Goal: Task Accomplishment & Management: Manage account settings

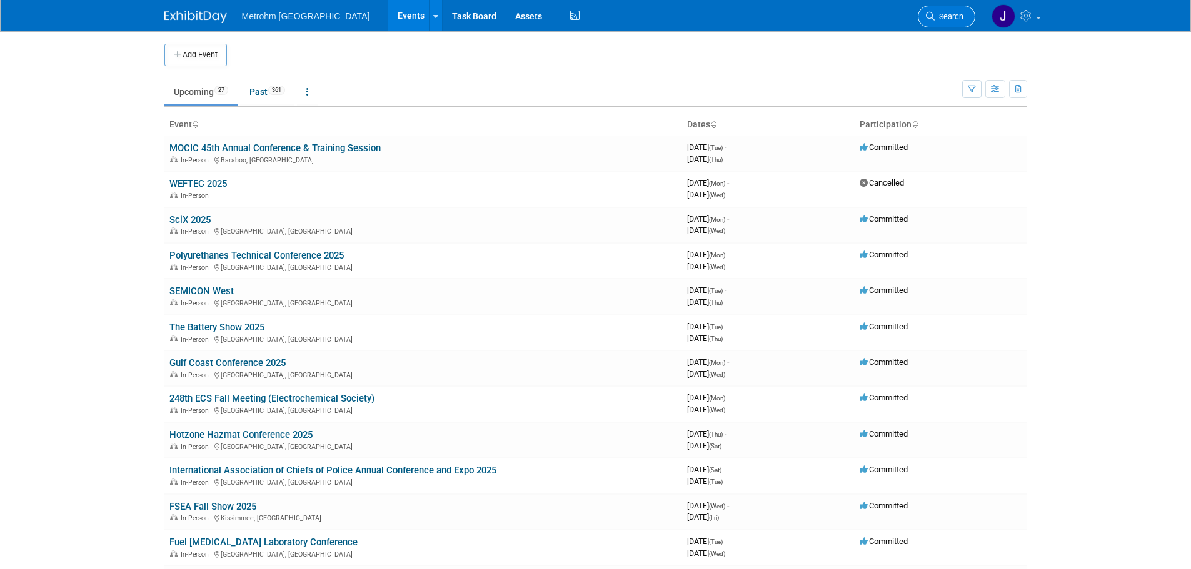
click at [945, 19] on span "Search" at bounding box center [948, 16] width 29 height 9
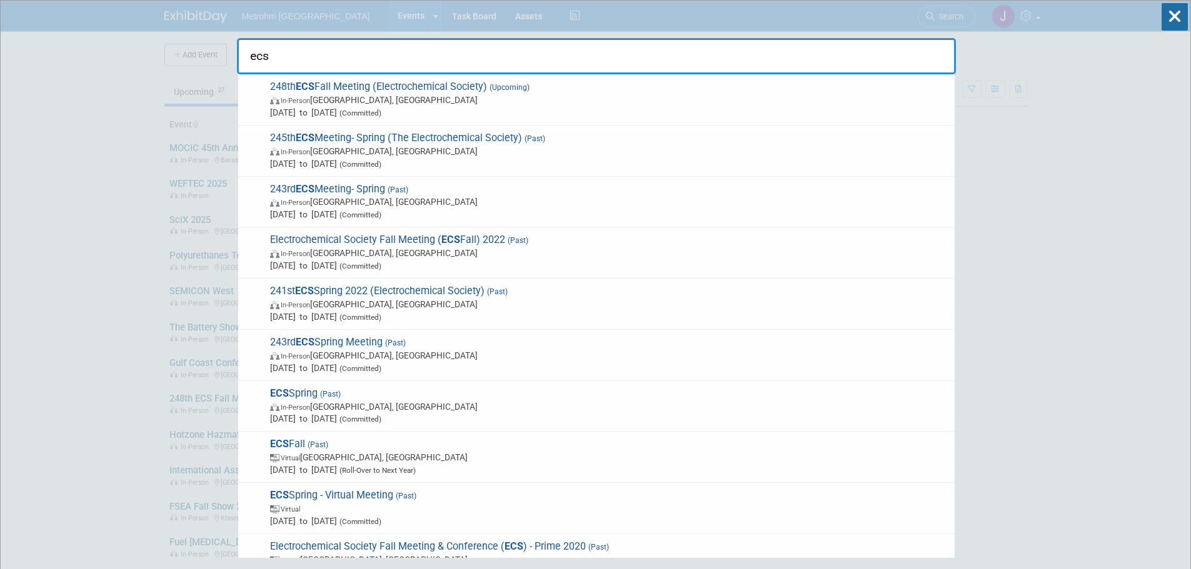
type input "ecs"
click at [610, 93] on span "248th ECS Fall Meeting (Electrochemical Society) (Upcoming) In-Person [GEOGRAPH…" at bounding box center [607, 100] width 682 height 38
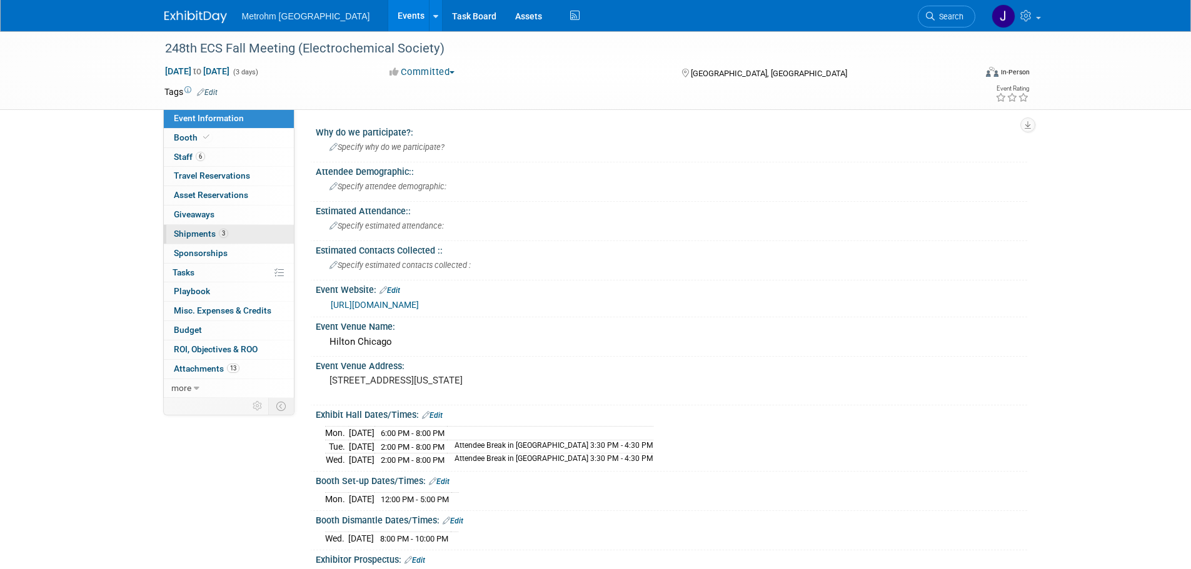
drag, startPoint x: 252, startPoint y: 229, endPoint x: 273, endPoint y: 230, distance: 21.3
click at [252, 229] on link "3 Shipments 3" at bounding box center [229, 234] width 130 height 19
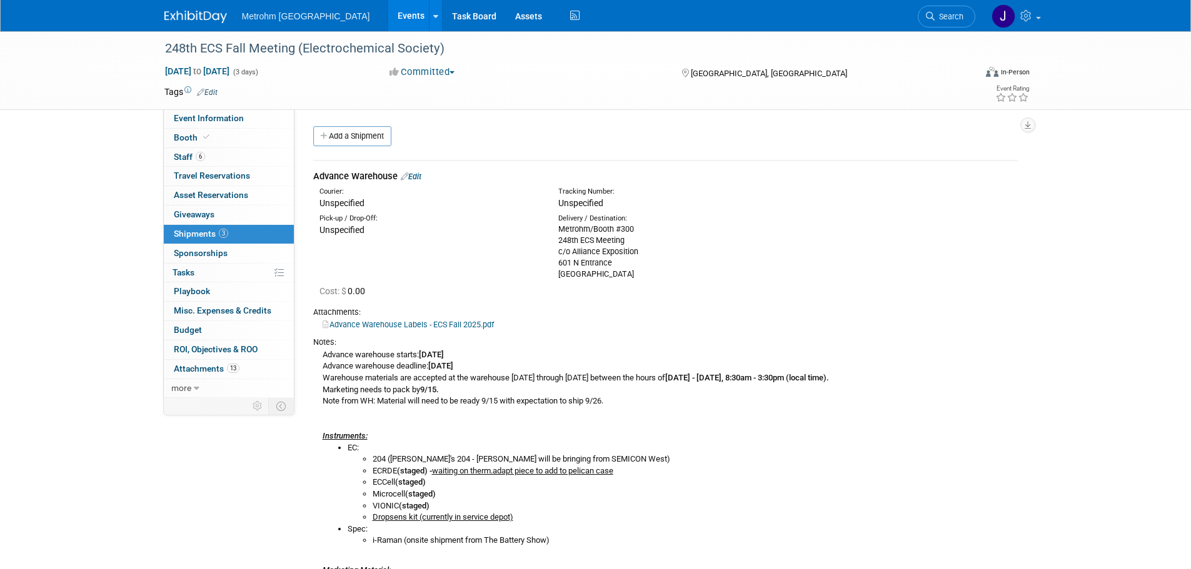
click at [418, 178] on link "Edit" at bounding box center [411, 176] width 21 height 9
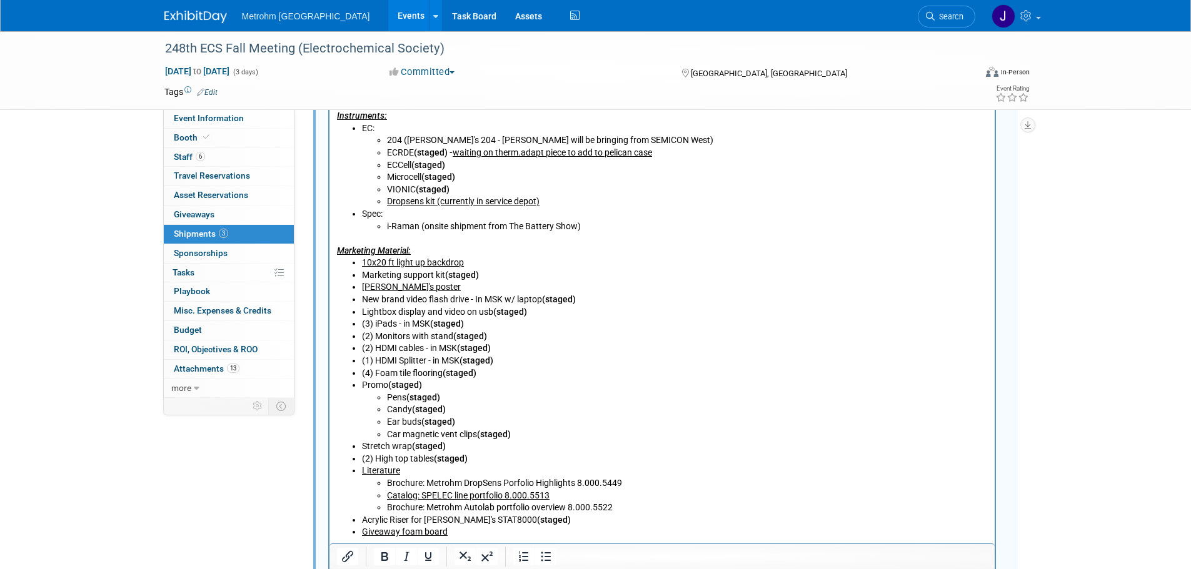
scroll to position [644, 0]
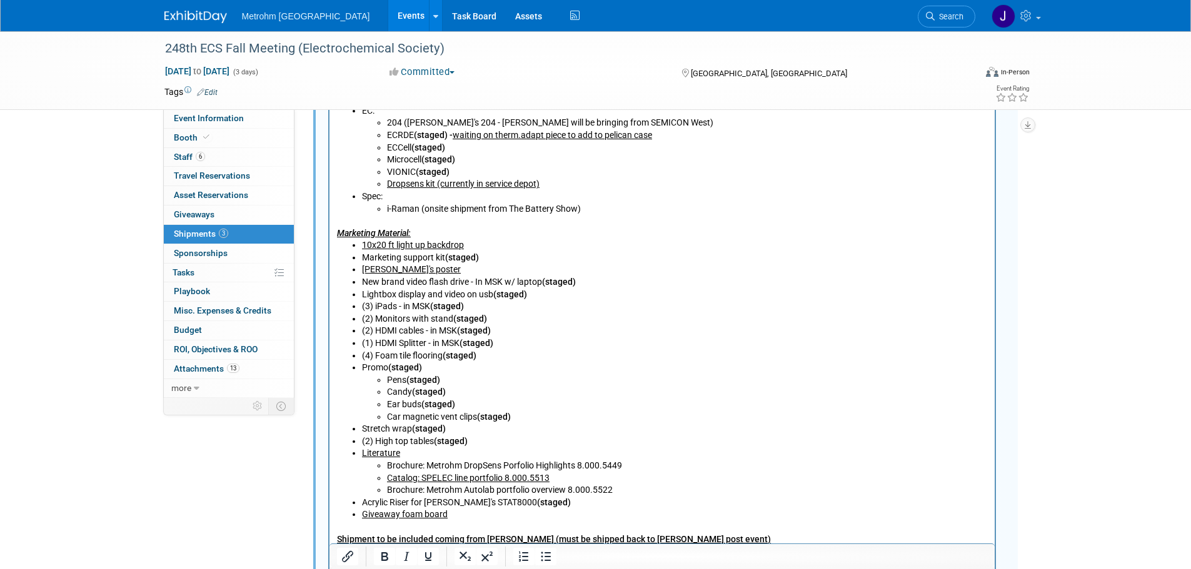
click at [390, 271] on u "Paula's poster" at bounding box center [410, 269] width 99 height 10
click at [468, 271] on li "Paula/DropSens poster" at bounding box center [674, 270] width 626 height 13
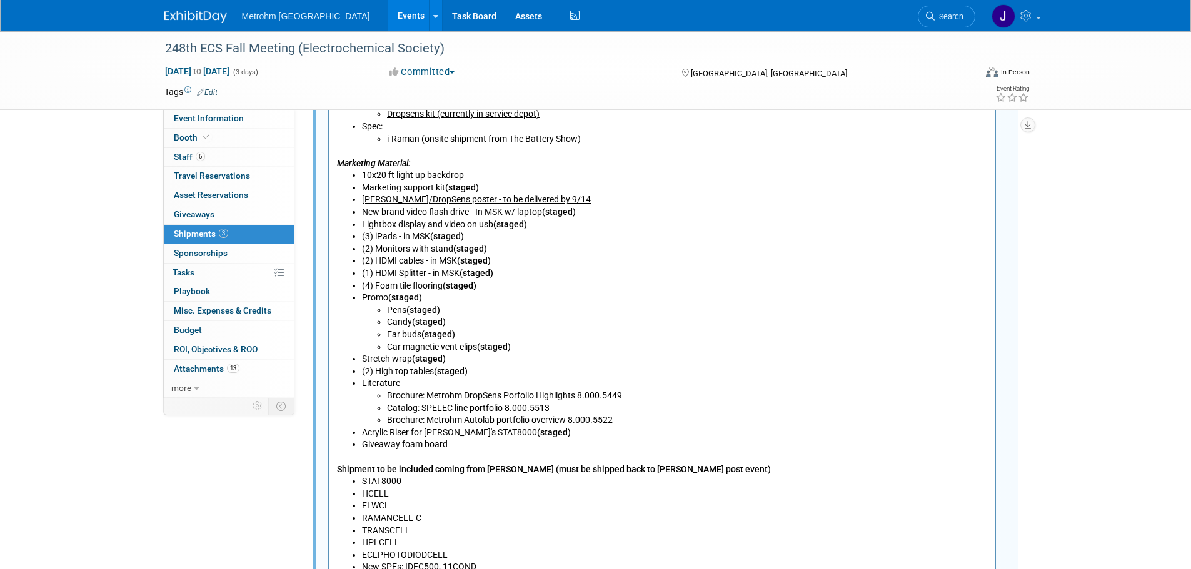
scroll to position [894, 0]
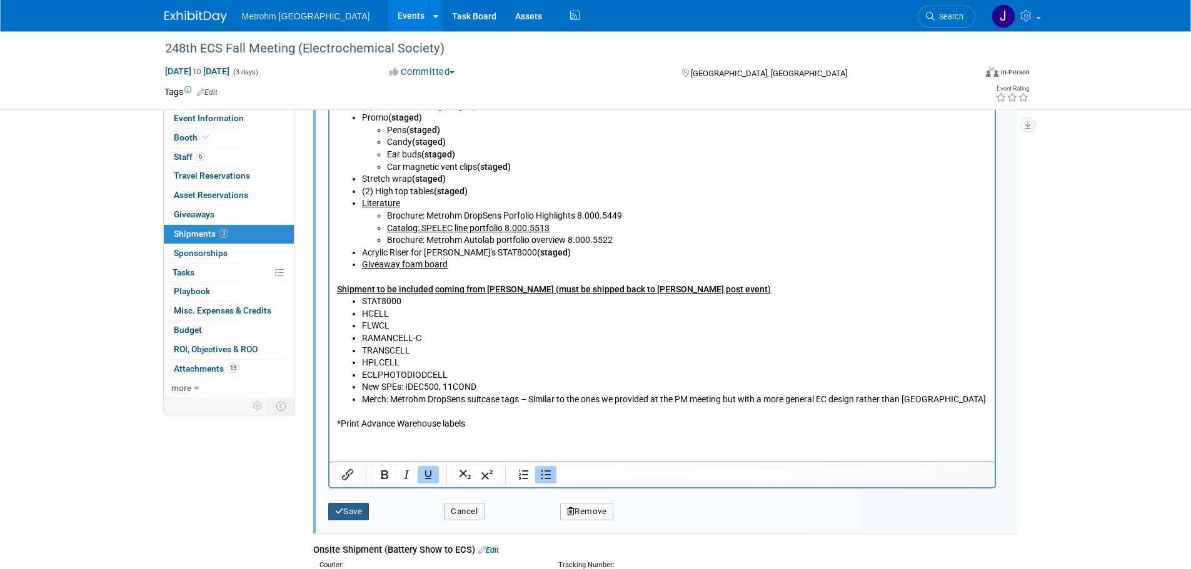
click at [337, 513] on icon "submit" at bounding box center [339, 512] width 9 height 8
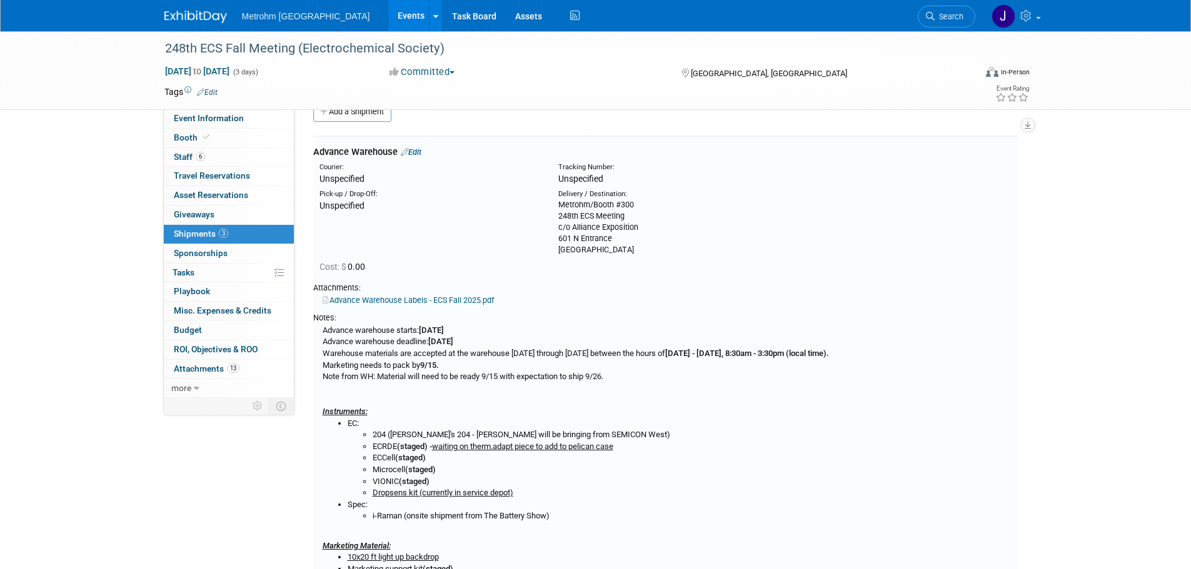
scroll to position [19, 0]
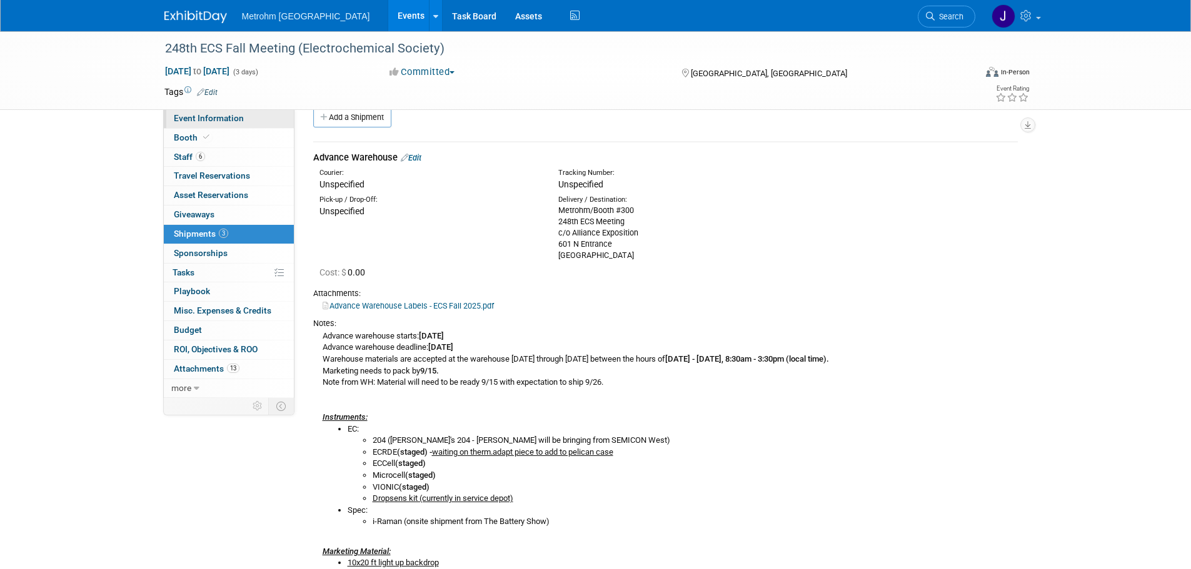
click at [234, 118] on span "Event Information" at bounding box center [209, 118] width 70 height 10
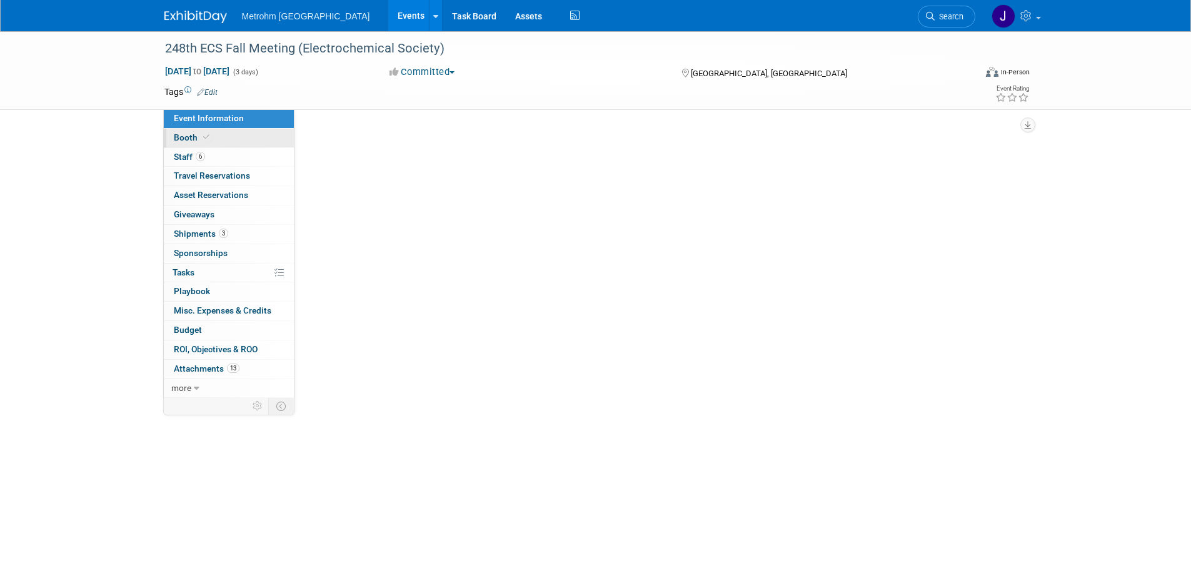
scroll to position [0, 0]
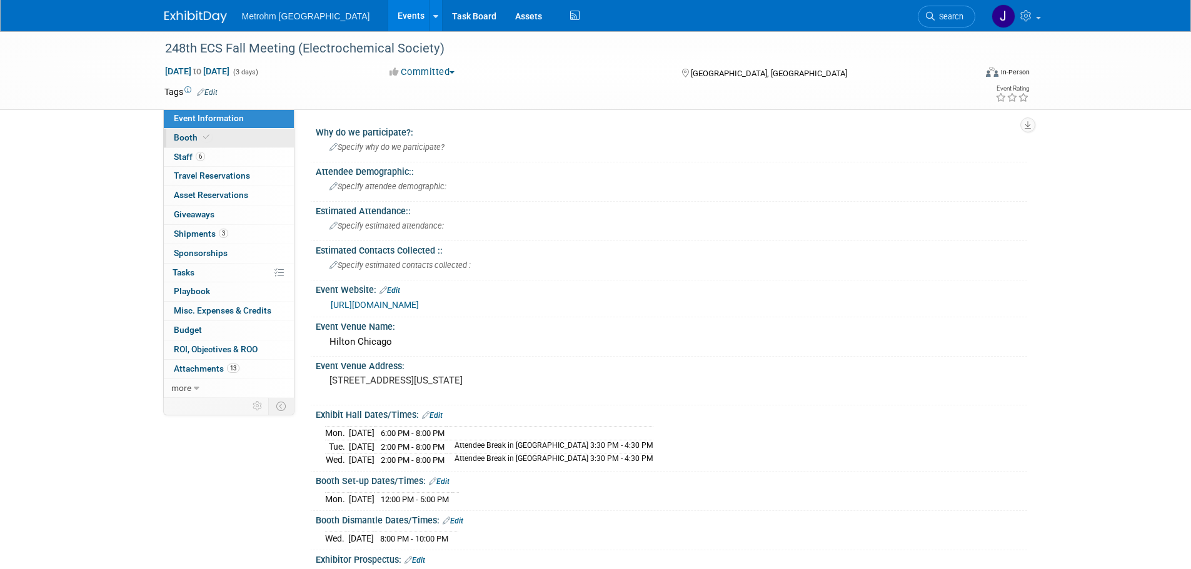
click at [233, 135] on link "Booth" at bounding box center [229, 138] width 130 height 19
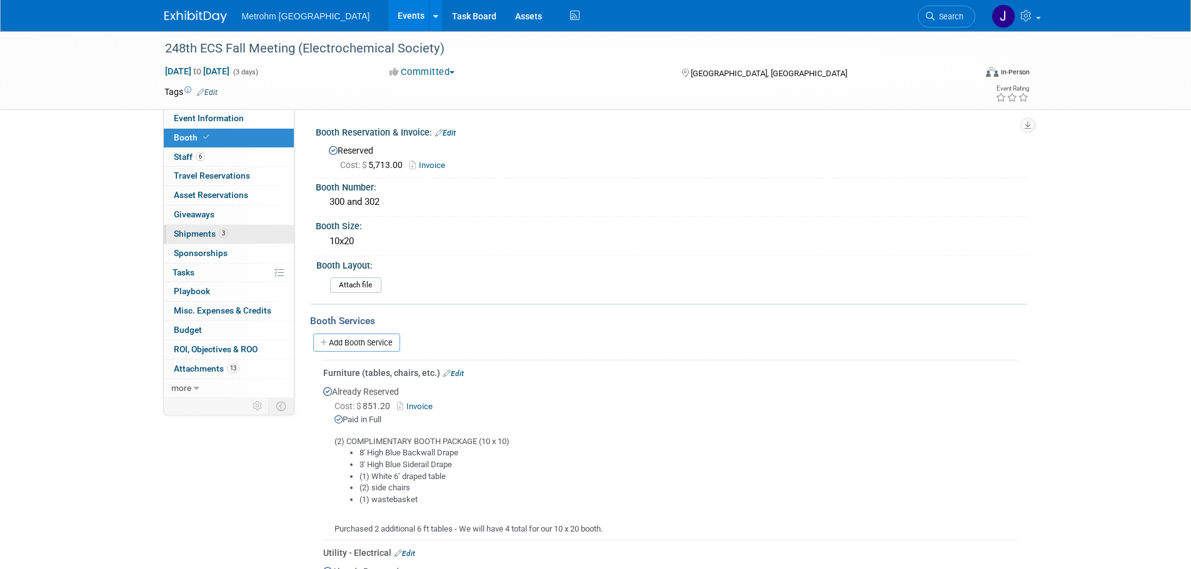
click at [244, 229] on link "3 Shipments 3" at bounding box center [229, 234] width 130 height 19
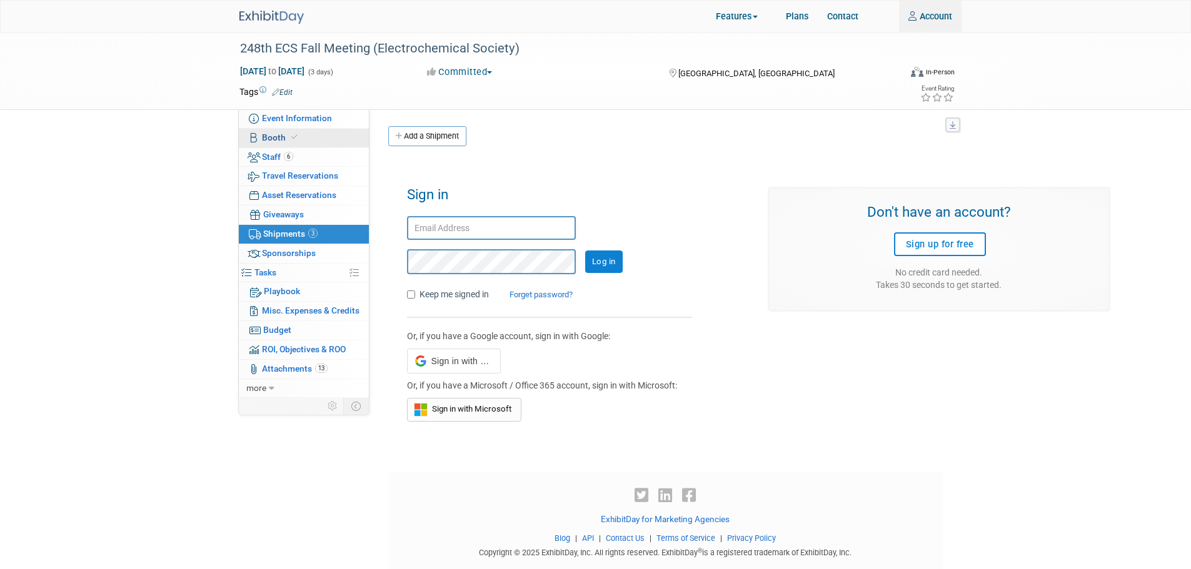
type input "joanne.yam@metrohmusa.com"
click at [605, 268] on input "Log in" at bounding box center [604, 262] width 38 height 23
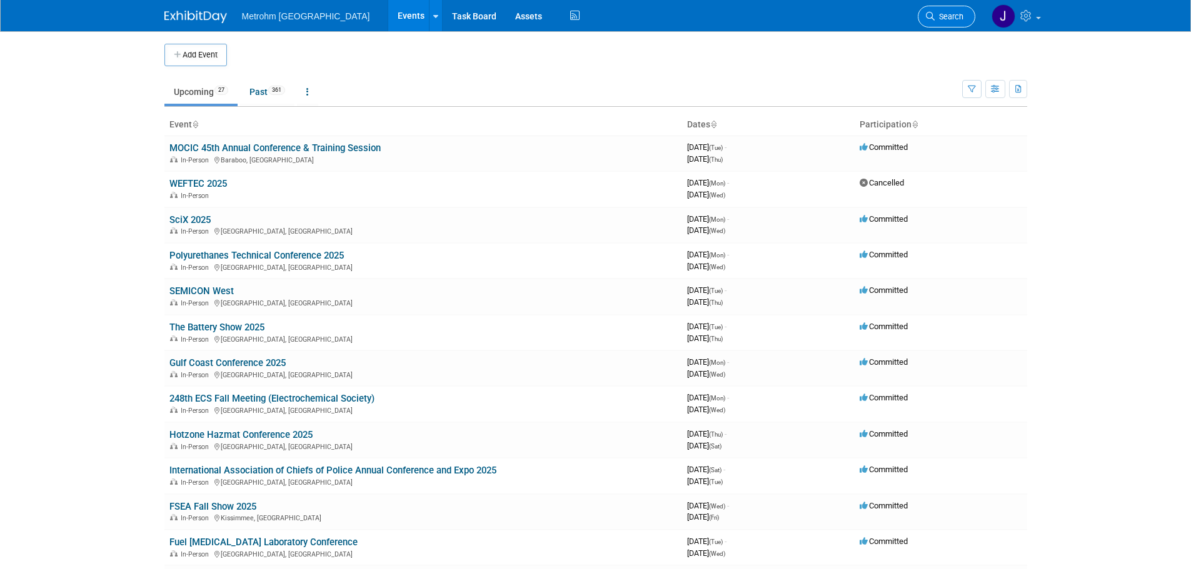
click at [928, 21] on link "Search" at bounding box center [947, 17] width 58 height 22
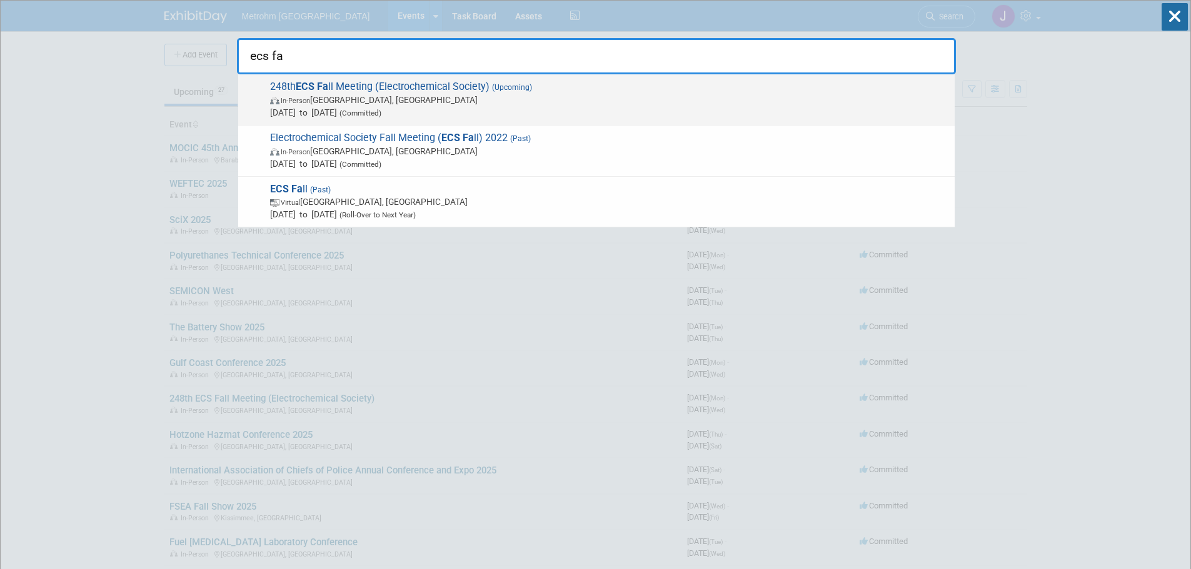
type input "ecs fa"
click at [869, 102] on span "In-Person Chicago, IL" at bounding box center [609, 100] width 678 height 13
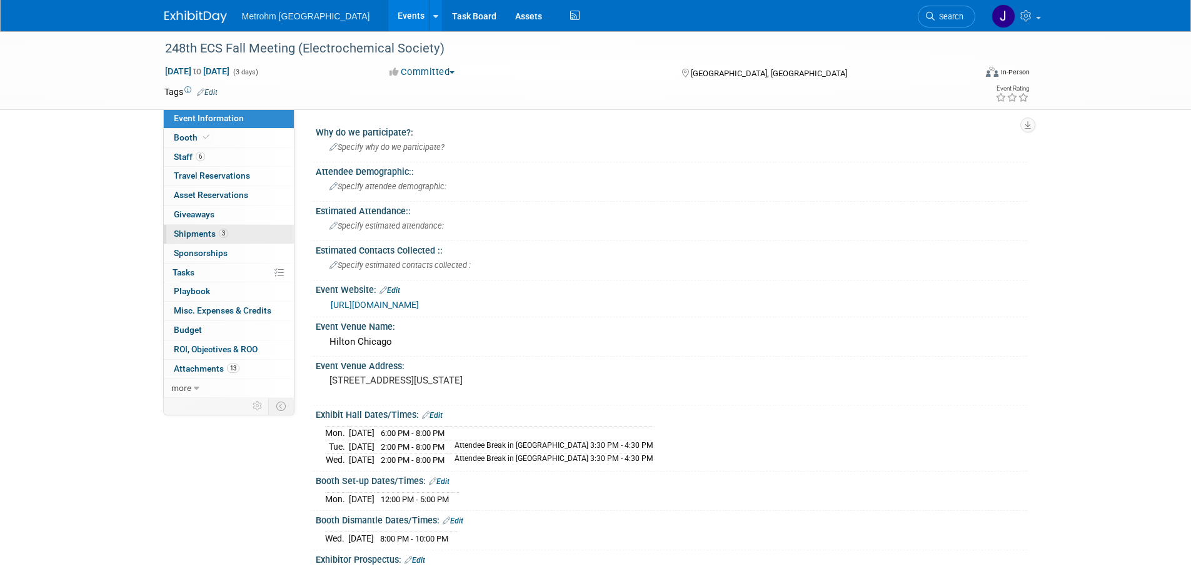
click at [216, 241] on link "3 Shipments 3" at bounding box center [229, 234] width 130 height 19
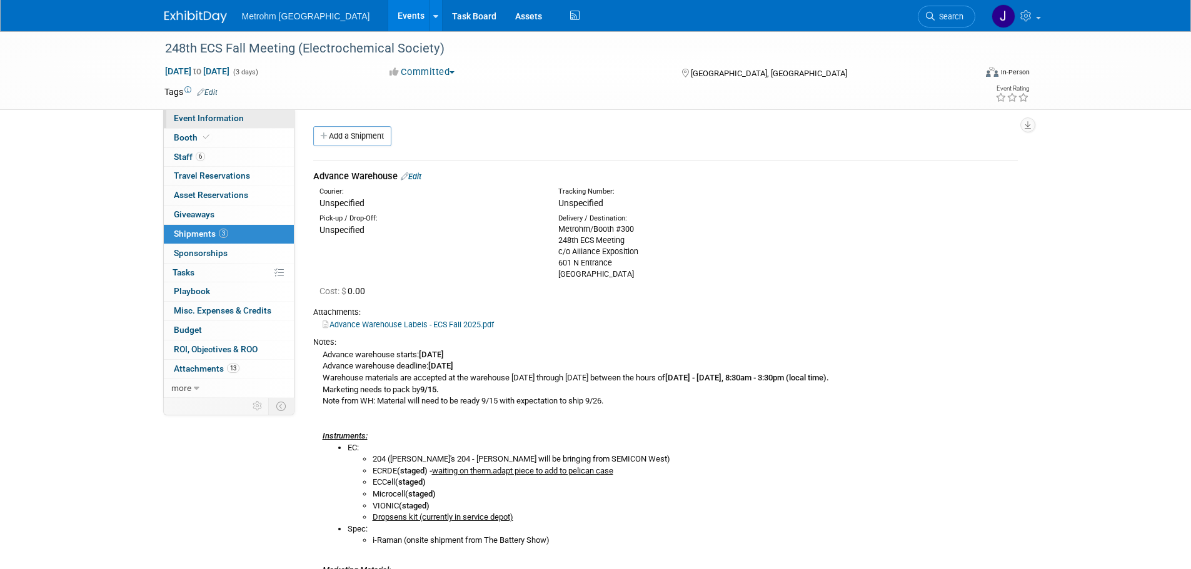
click at [249, 121] on link "Event Information" at bounding box center [229, 118] width 130 height 19
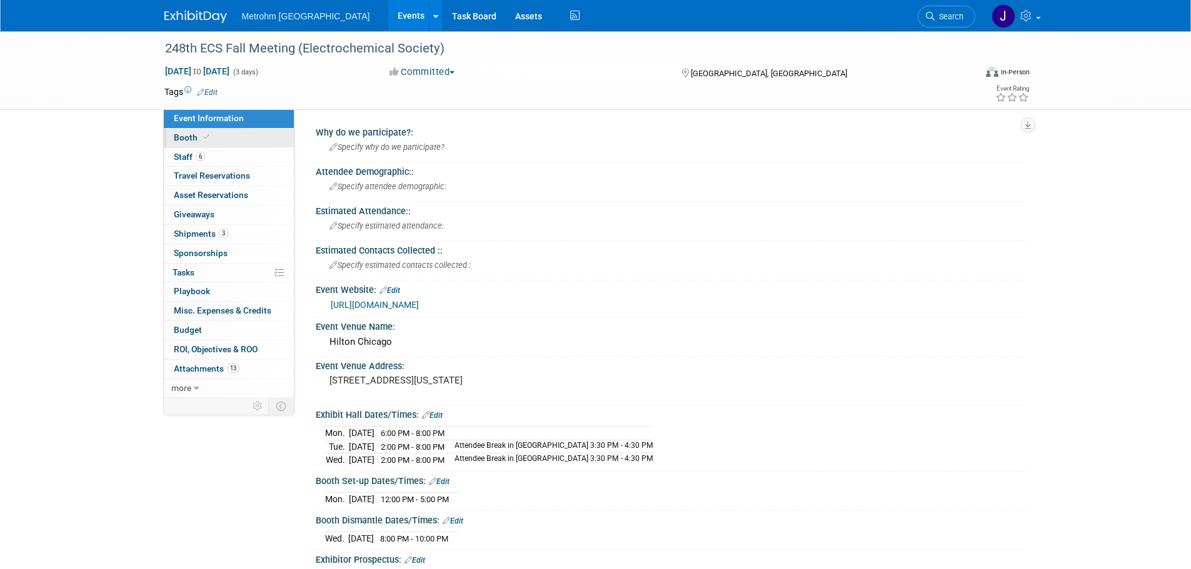
click at [241, 141] on link "Booth" at bounding box center [229, 138] width 130 height 19
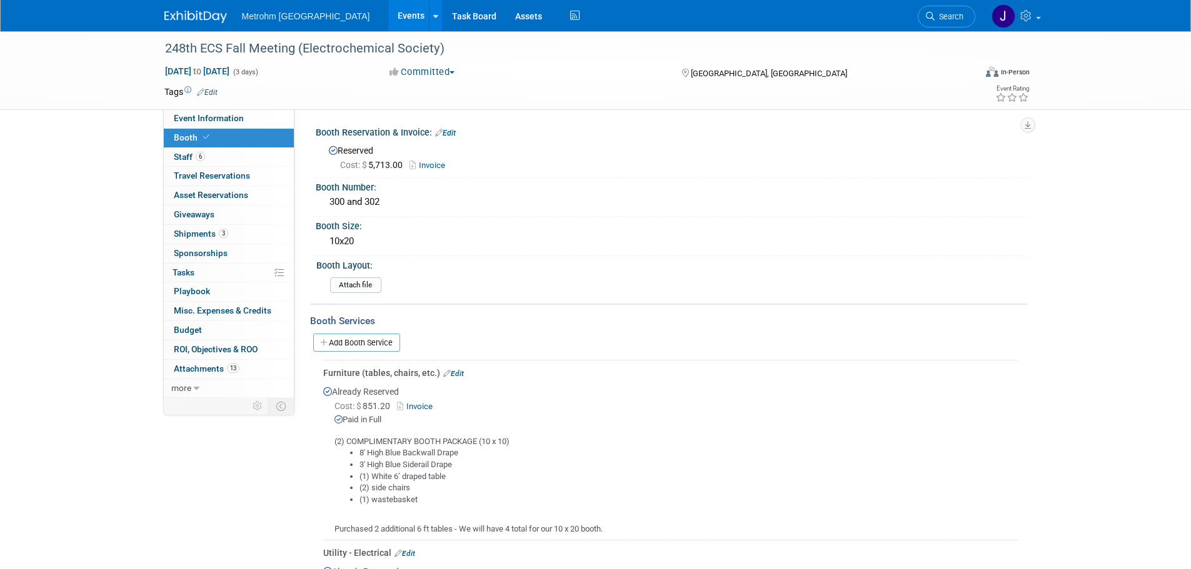
click at [449, 128] on div "Booth Reservation & Invoice: Edit" at bounding box center [671, 131] width 711 height 16
click at [451, 131] on link "Edit" at bounding box center [445, 133] width 21 height 9
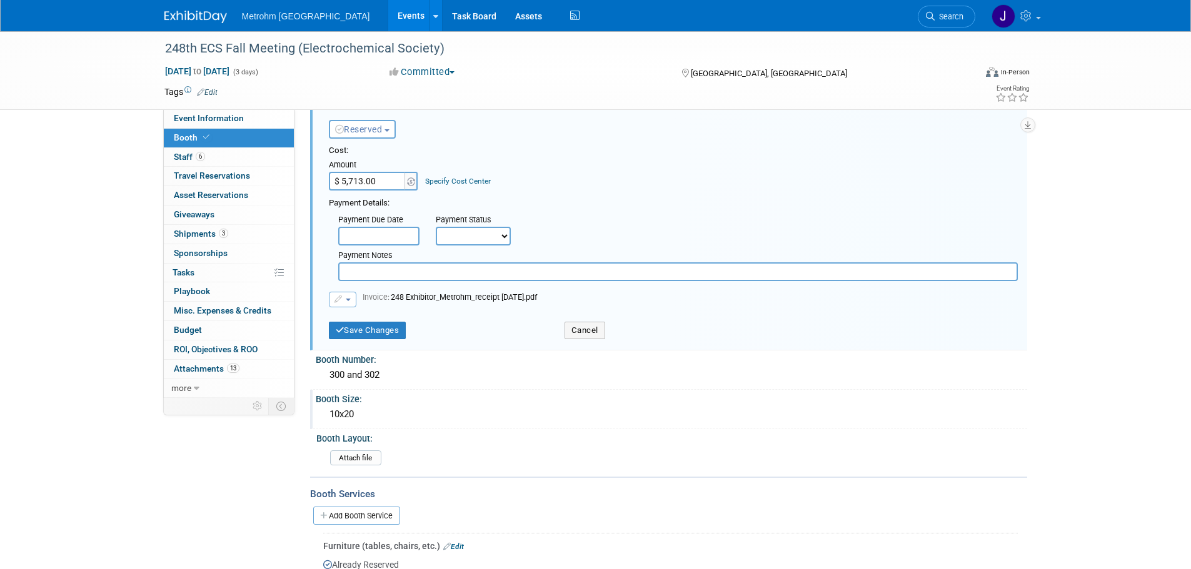
scroll to position [63, 0]
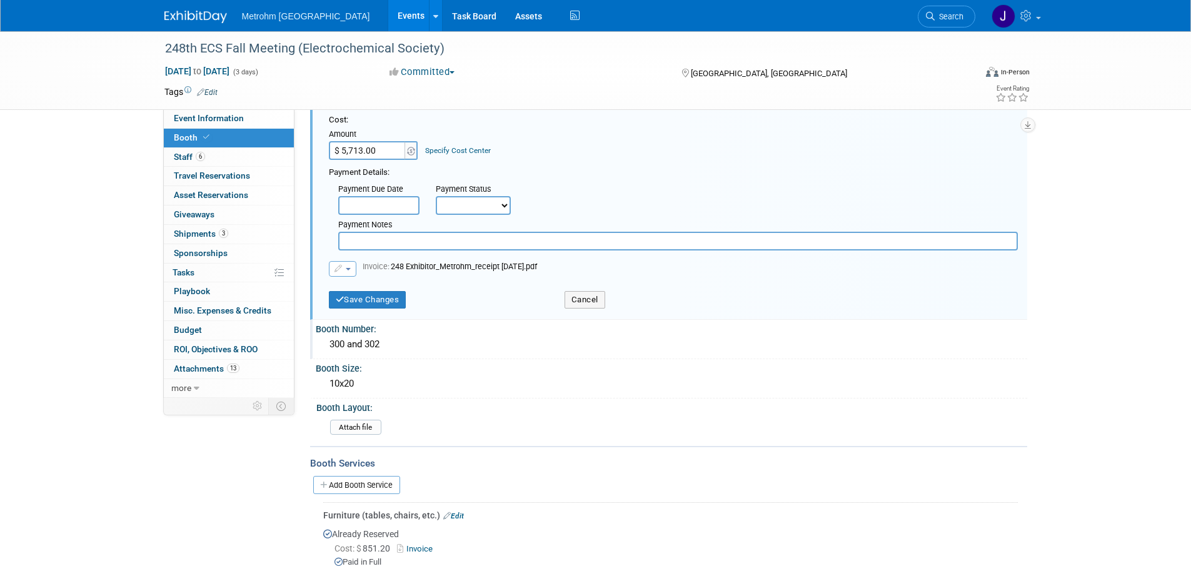
click at [374, 346] on div "300 and 302" at bounding box center [671, 344] width 693 height 19
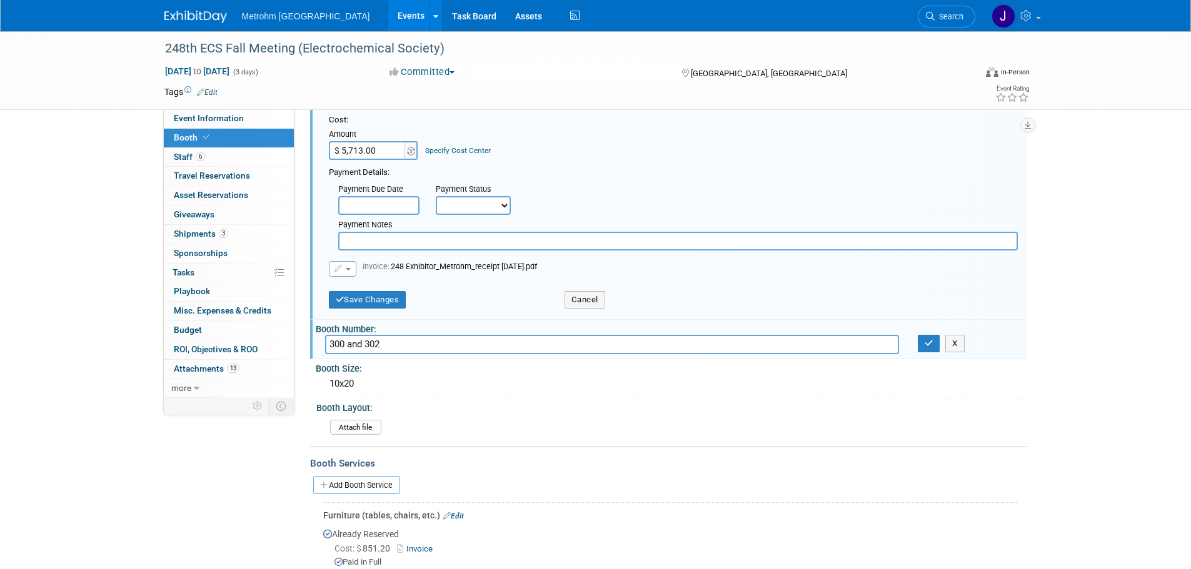
drag, startPoint x: 393, startPoint y: 344, endPoint x: 346, endPoint y: 348, distance: 47.7
click at [346, 348] on input "300 and 302" at bounding box center [612, 344] width 574 height 19
type input "300"
click at [922, 346] on button "button" at bounding box center [929, 344] width 23 height 18
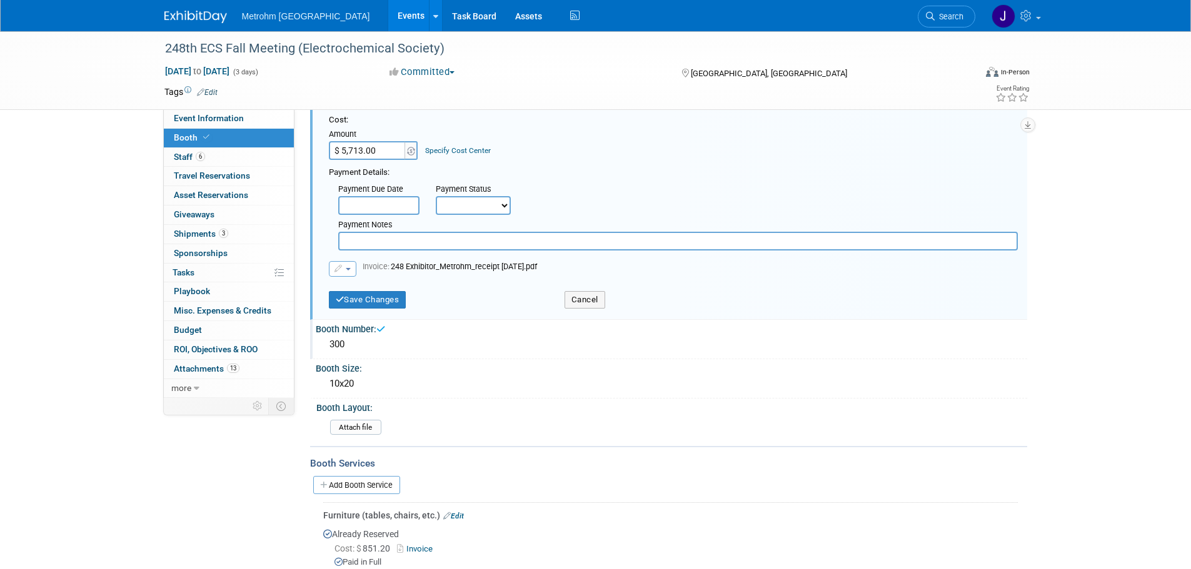
scroll to position [0, 0]
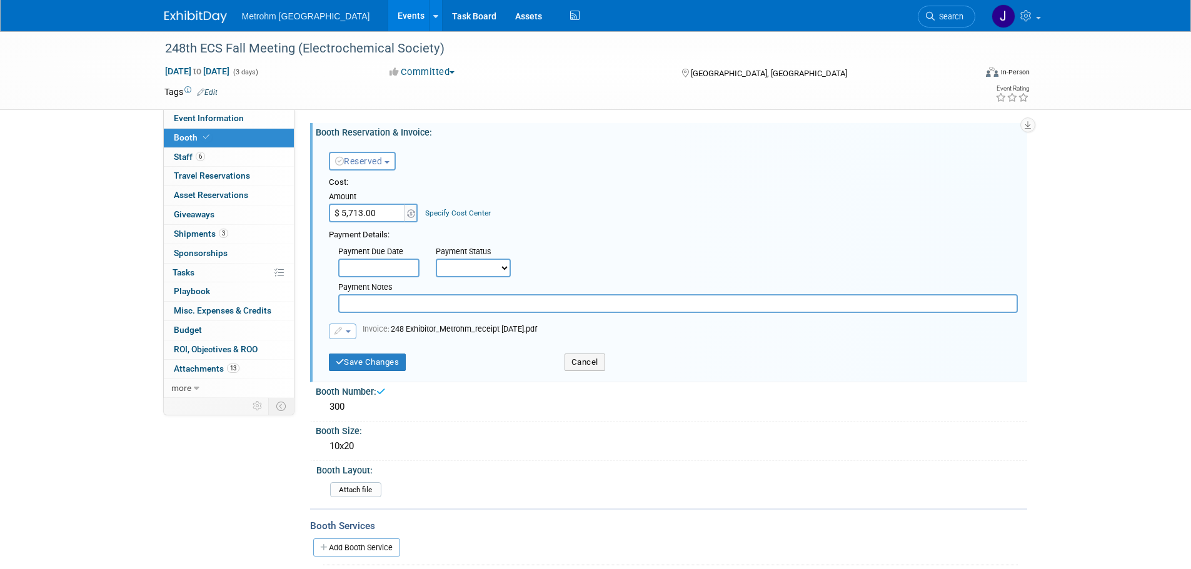
click at [579, 369] on button "Cancel" at bounding box center [584, 363] width 41 height 18
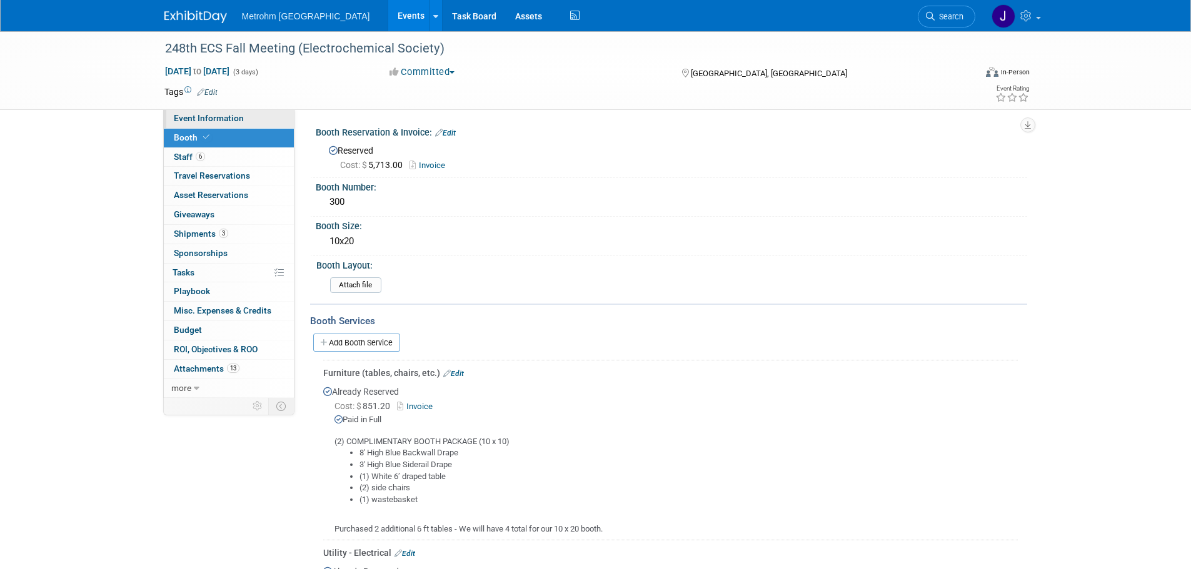
click at [221, 126] on link "Event Information" at bounding box center [229, 118] width 130 height 19
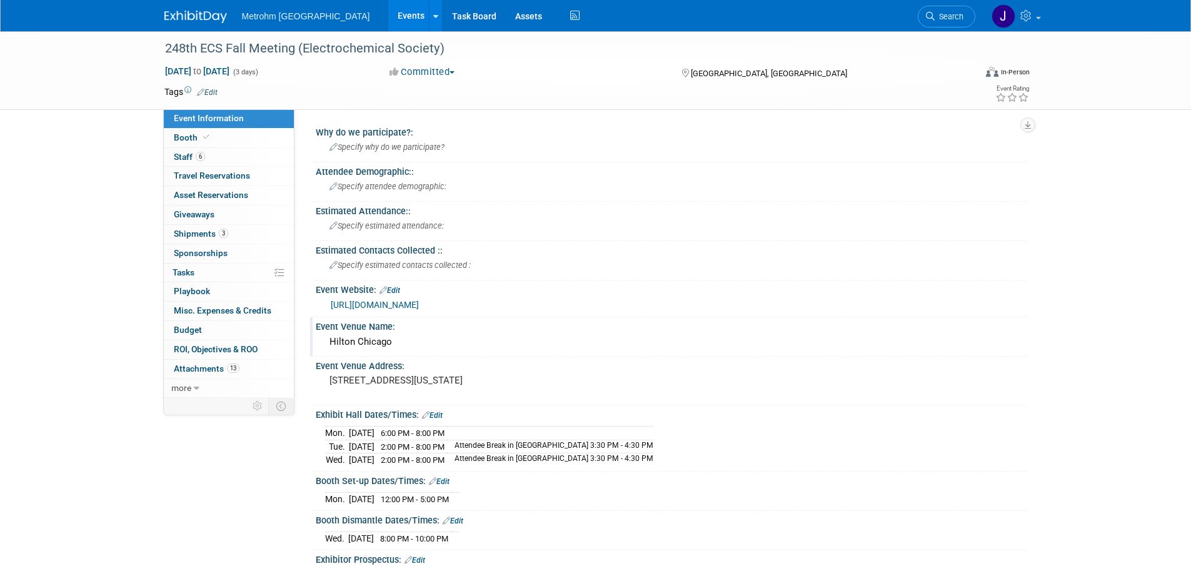
click at [403, 341] on div "Hilton Chicago" at bounding box center [671, 342] width 693 height 19
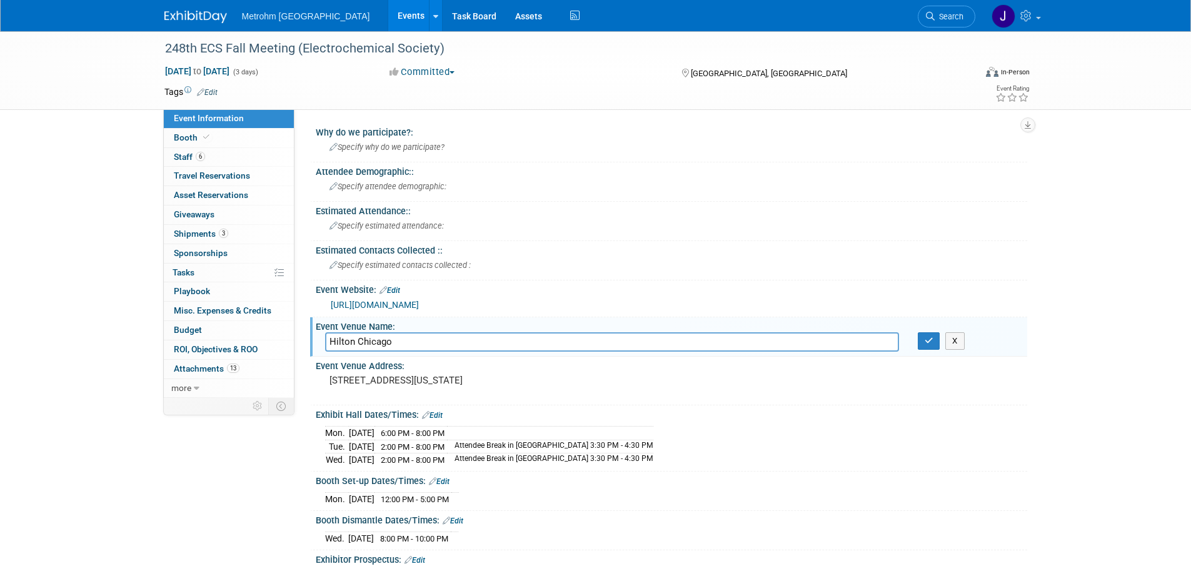
drag, startPoint x: 415, startPoint y: 346, endPoint x: 297, endPoint y: 351, distance: 118.2
click at [296, 351] on div "Why do we participate?: Specify why do we participate? Attendee Demographic:: S…" at bounding box center [660, 253] width 733 height 289
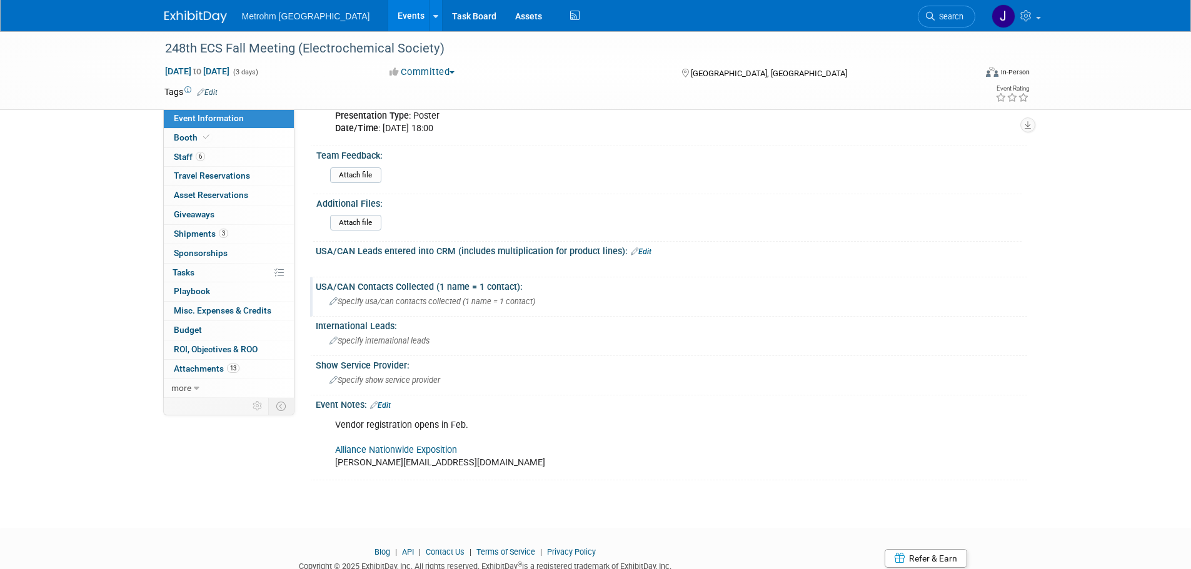
scroll to position [500, 0]
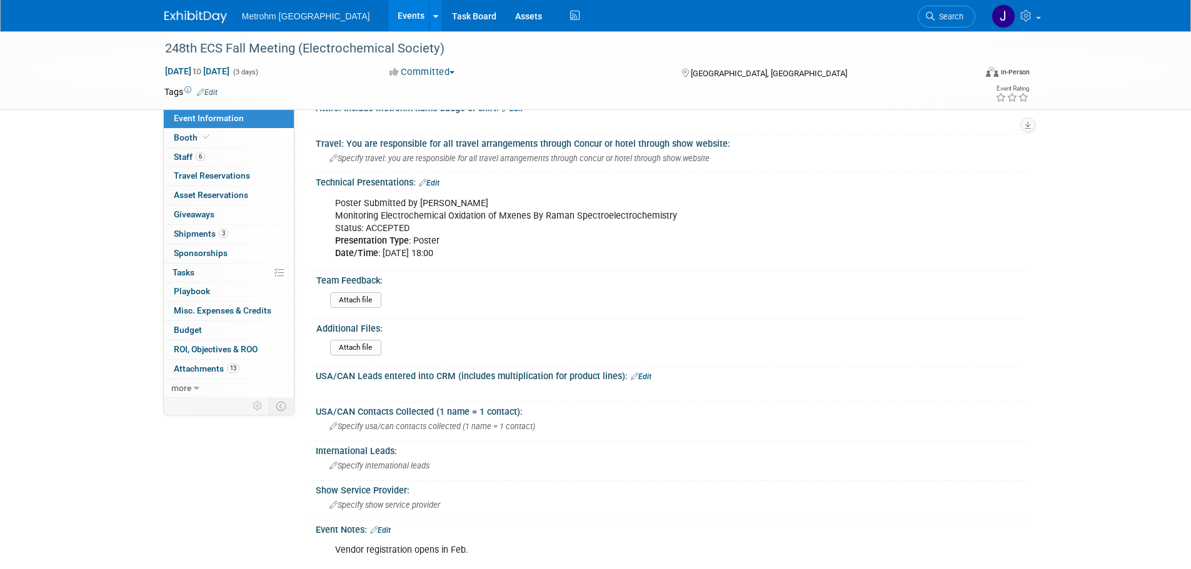
click at [377, 193] on div "Poster Submitted by Paula Monitoring Electrochemical Oxidation of Mxenes By Ram…" at bounding box center [607, 228] width 563 height 75
drag, startPoint x: 677, startPoint y: 216, endPoint x: 330, endPoint y: 219, distance: 346.9
click at [330, 219] on div "Poster Submitted by Paula Monitoring Electrochemical Oxidation of Mxenes By Ram…" at bounding box center [607, 228] width 563 height 75
copy div "Monitoring Electrochemical Oxidation of Mxenes By Raman Spectroelectrochemistry"
drag, startPoint x: 486, startPoint y: 250, endPoint x: 336, endPoint y: 256, distance: 150.8
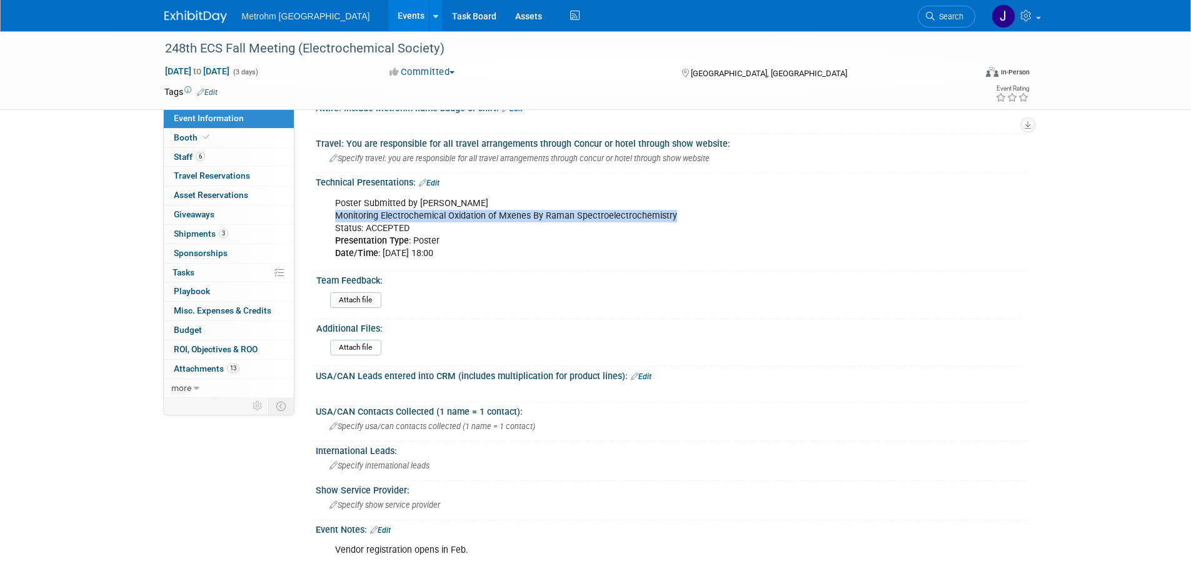
click at [336, 256] on div "Poster Submitted by Paula Monitoring Electrochemical Oxidation of Mxenes By Ram…" at bounding box center [607, 228] width 563 height 75
copy div "Date/Time : October 13, 2025 at 18:00"
